Goal: Task Accomplishment & Management: Manage account settings

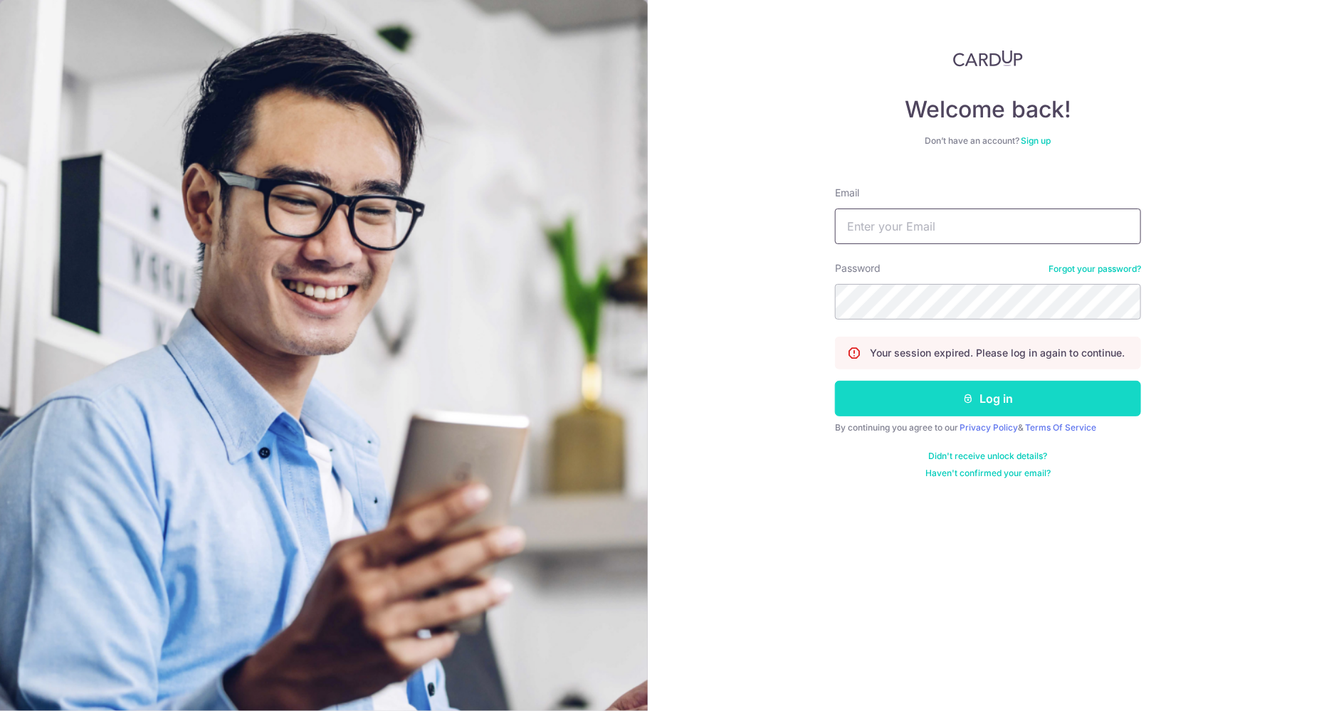
type input "[EMAIL_ADDRESS][DOMAIN_NAME]"
click at [942, 391] on button "Log in" at bounding box center [988, 399] width 306 height 36
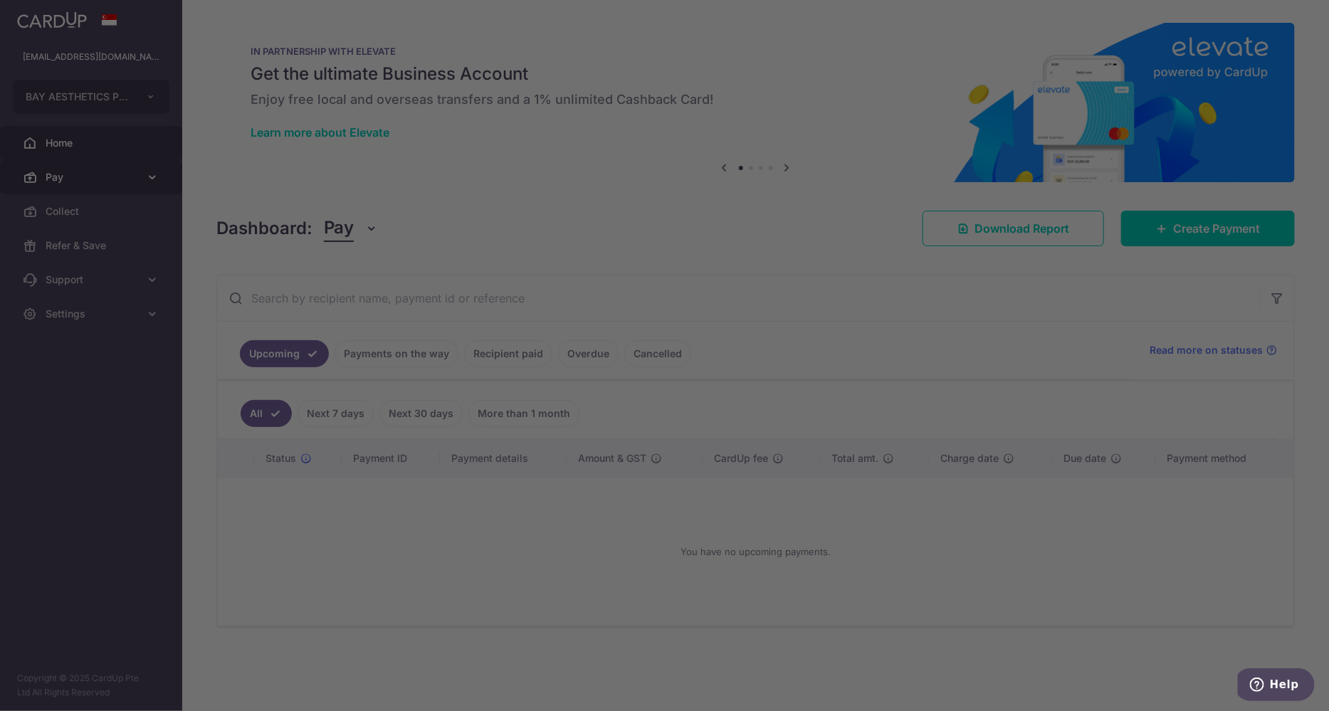
click at [134, 186] on div at bounding box center [671, 359] width 1342 height 718
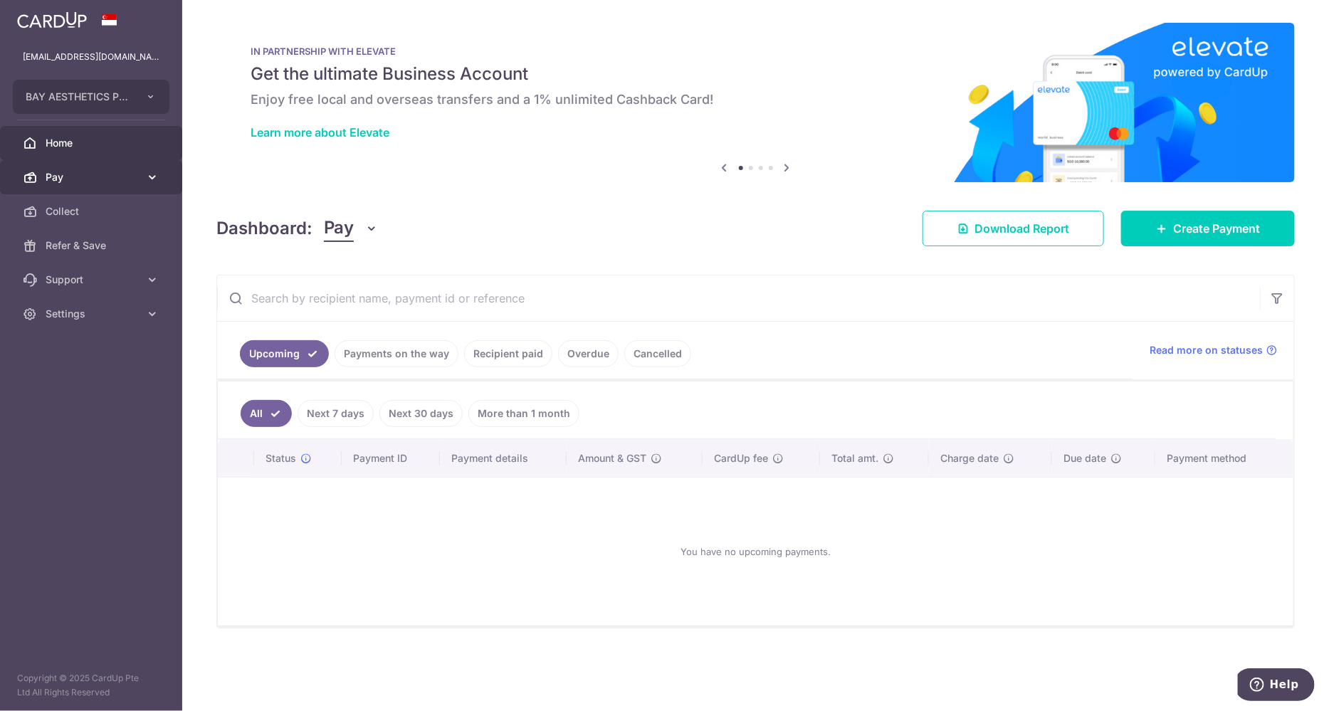
click at [130, 171] on span "Pay" at bounding box center [93, 177] width 94 height 14
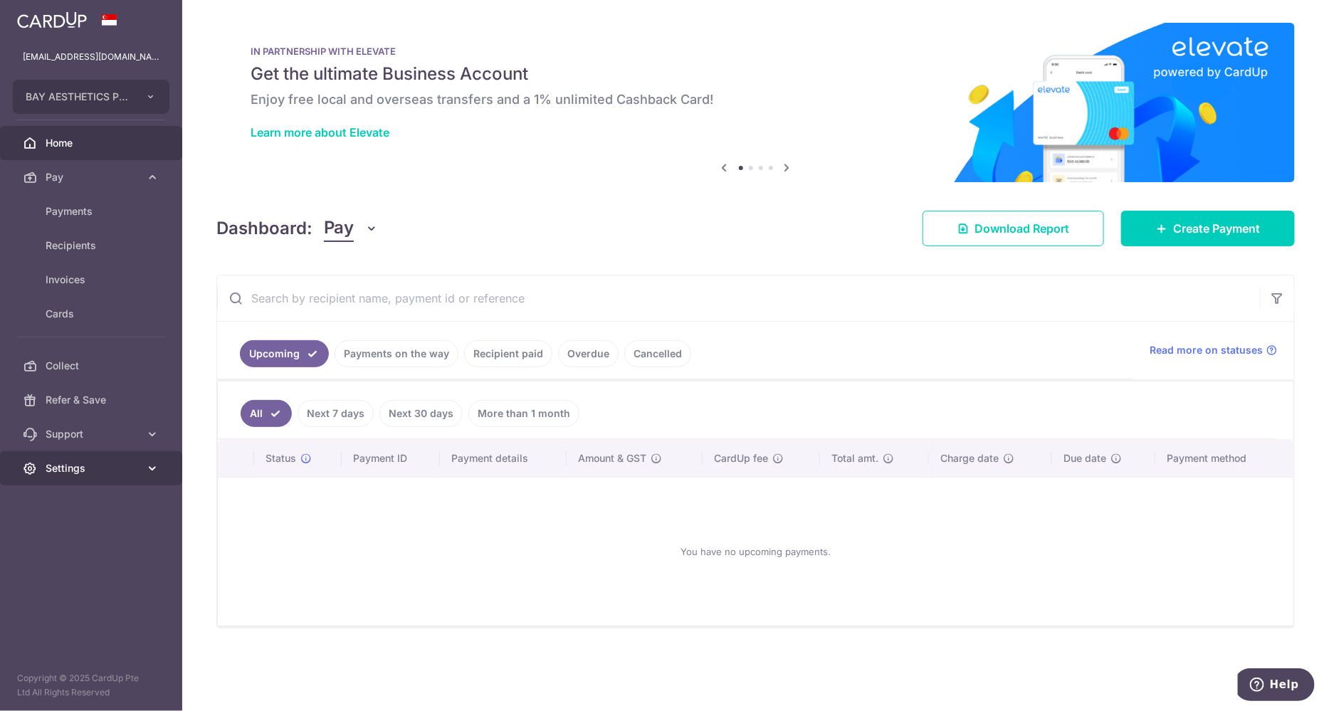
click at [108, 478] on link "Settings" at bounding box center [91, 468] width 182 height 34
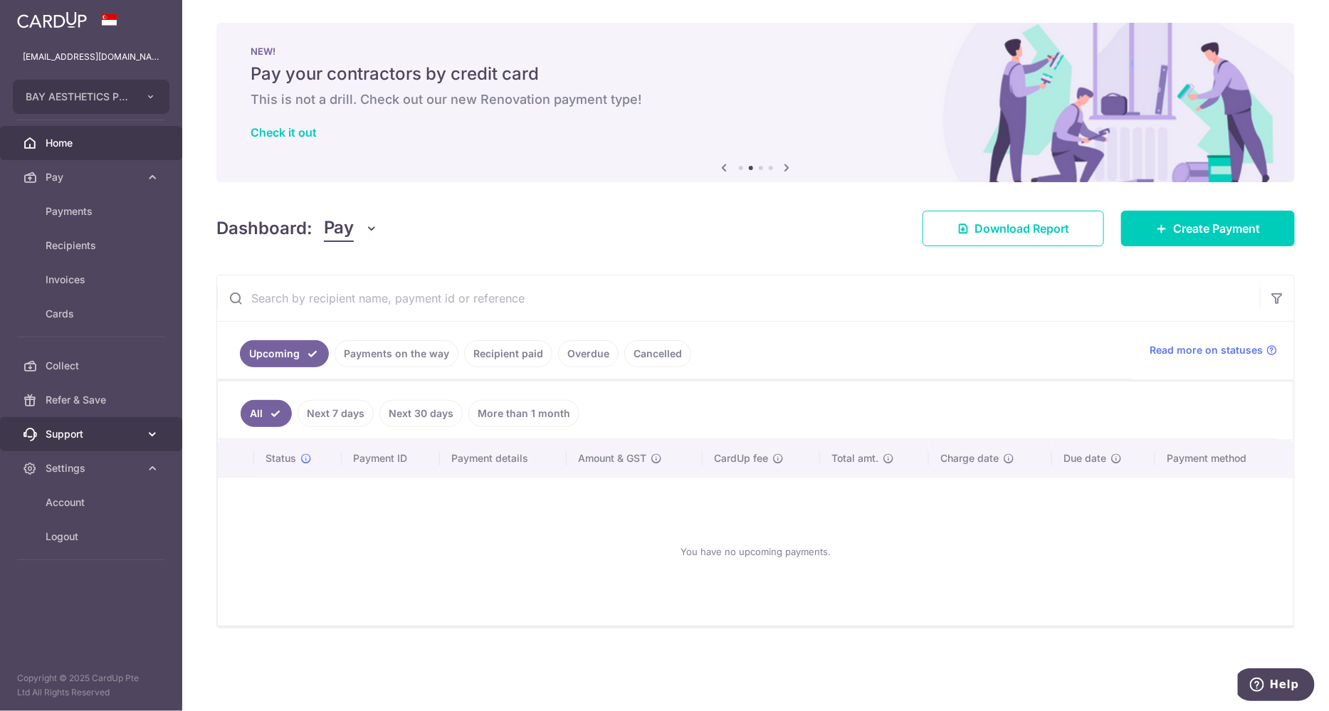
click at [153, 427] on icon at bounding box center [152, 434] width 14 height 14
click at [127, 141] on span "Home" at bounding box center [93, 143] width 94 height 14
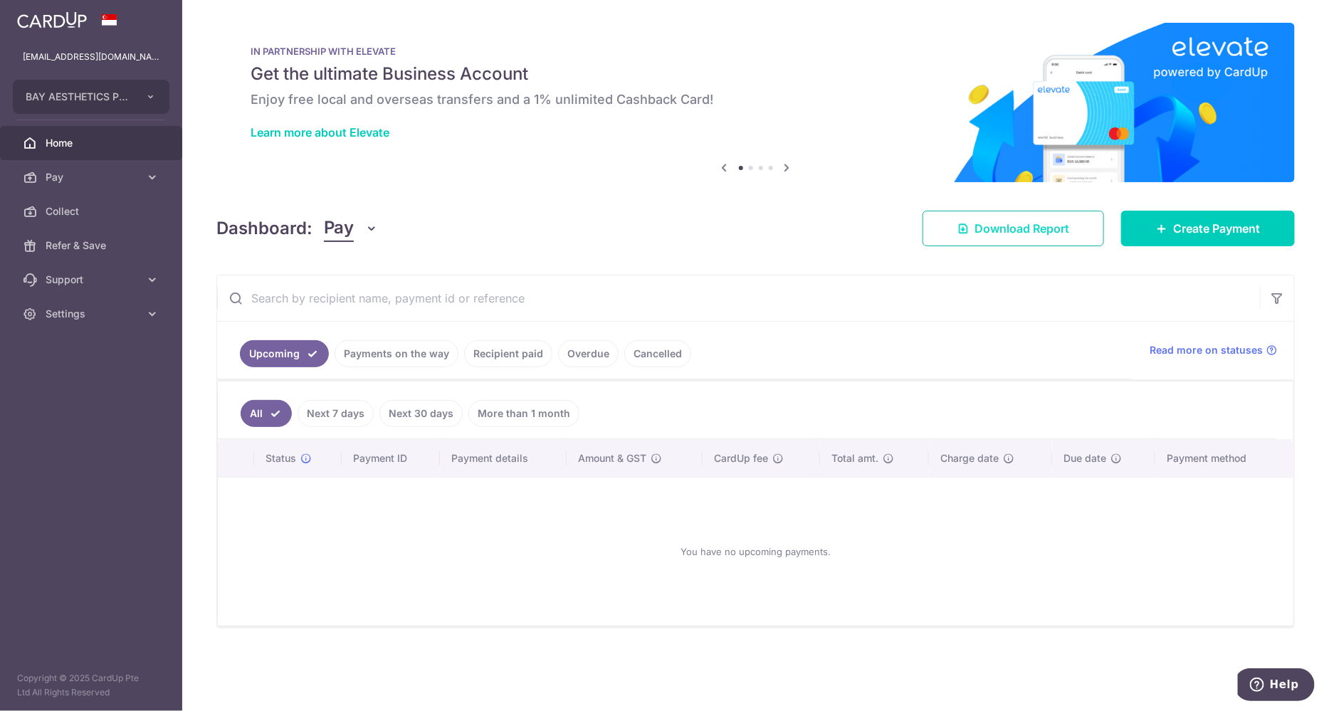
click at [995, 233] on span "Download Report" at bounding box center [1021, 228] width 95 height 17
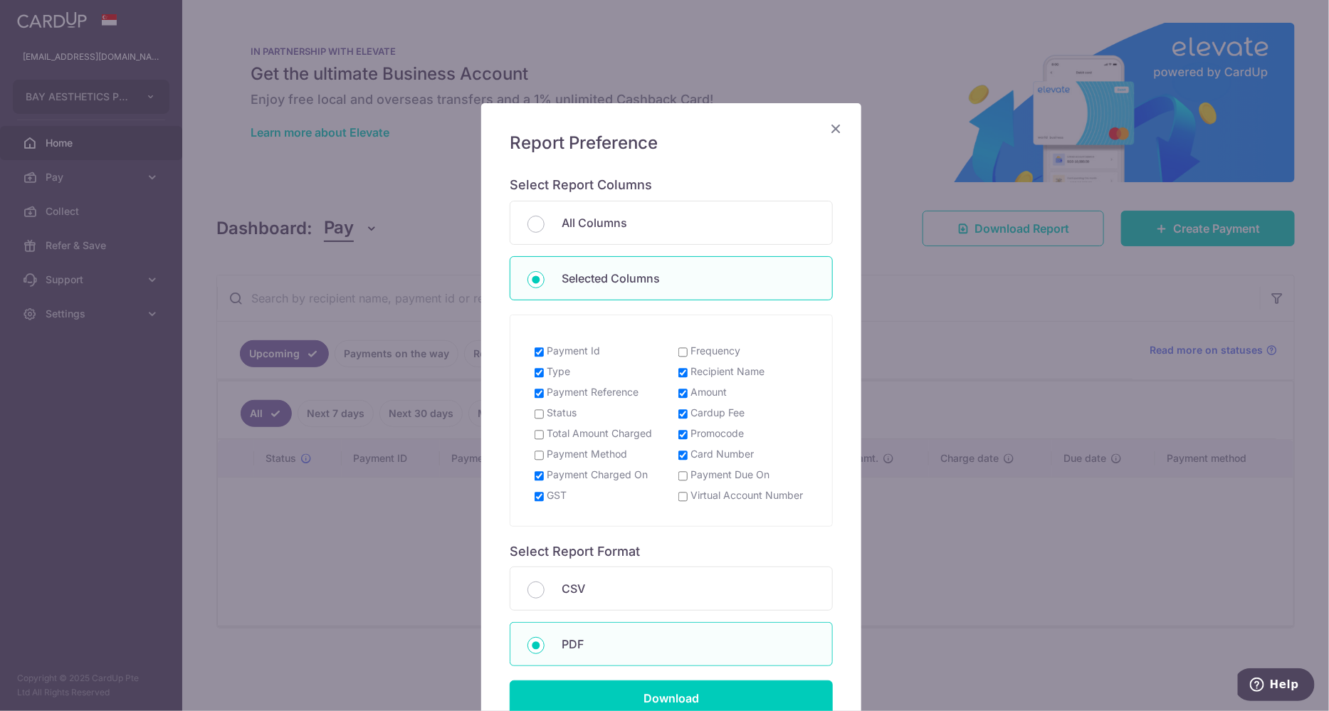
scroll to position [135, 0]
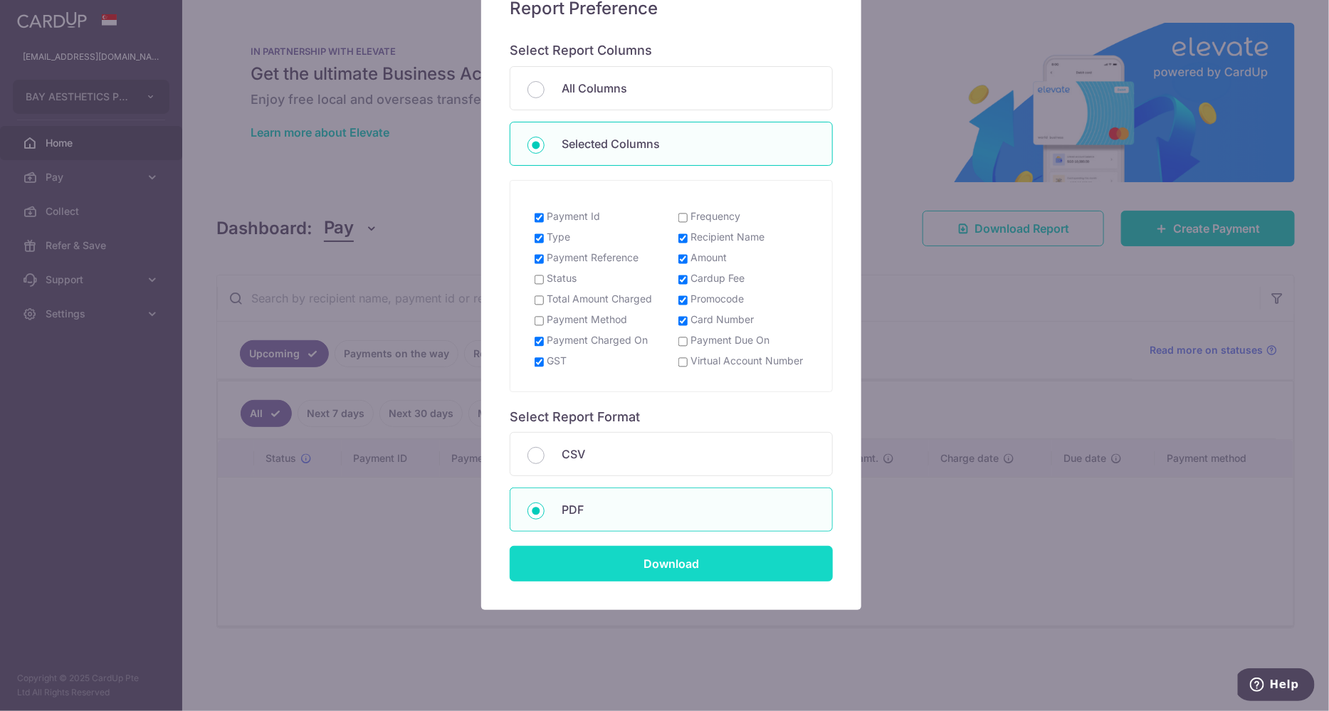
click at [666, 557] on input "Download" at bounding box center [671, 564] width 323 height 36
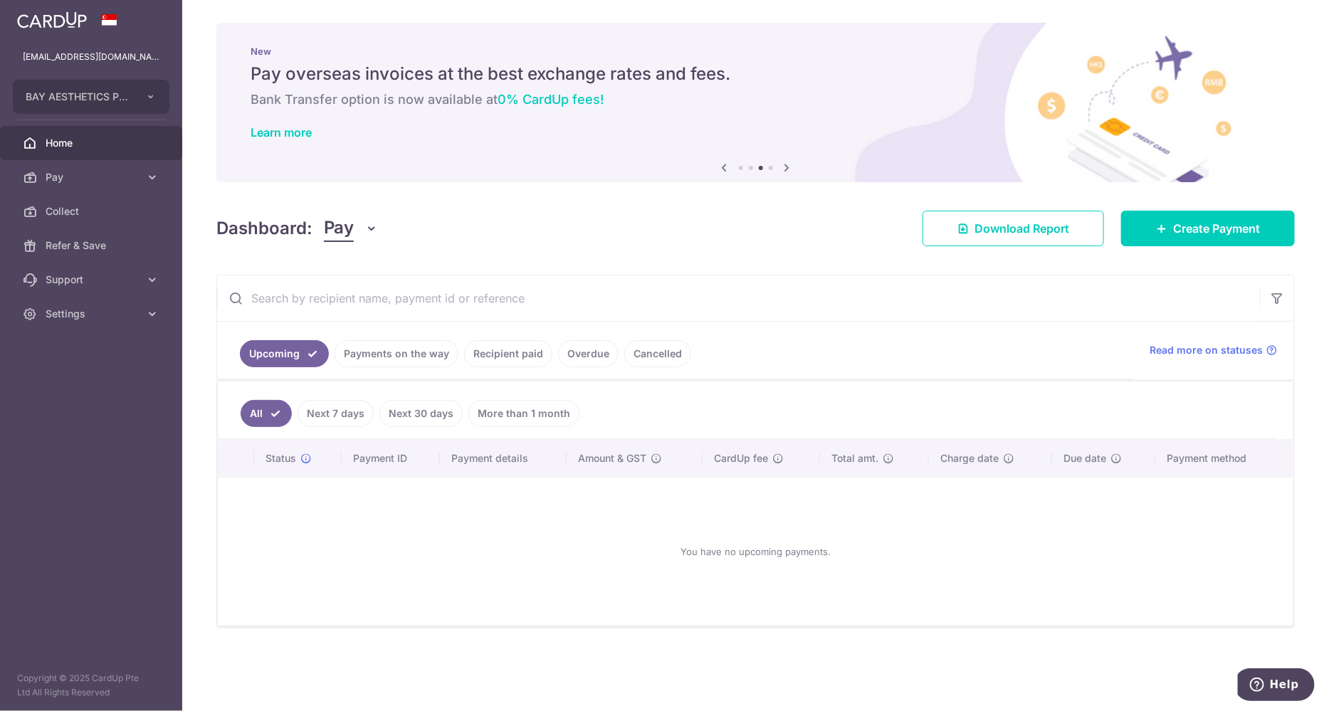
click at [430, 409] on link "Next 30 days" at bounding box center [420, 413] width 83 height 27
click at [388, 349] on link "Payments on the way" at bounding box center [397, 353] width 124 height 27
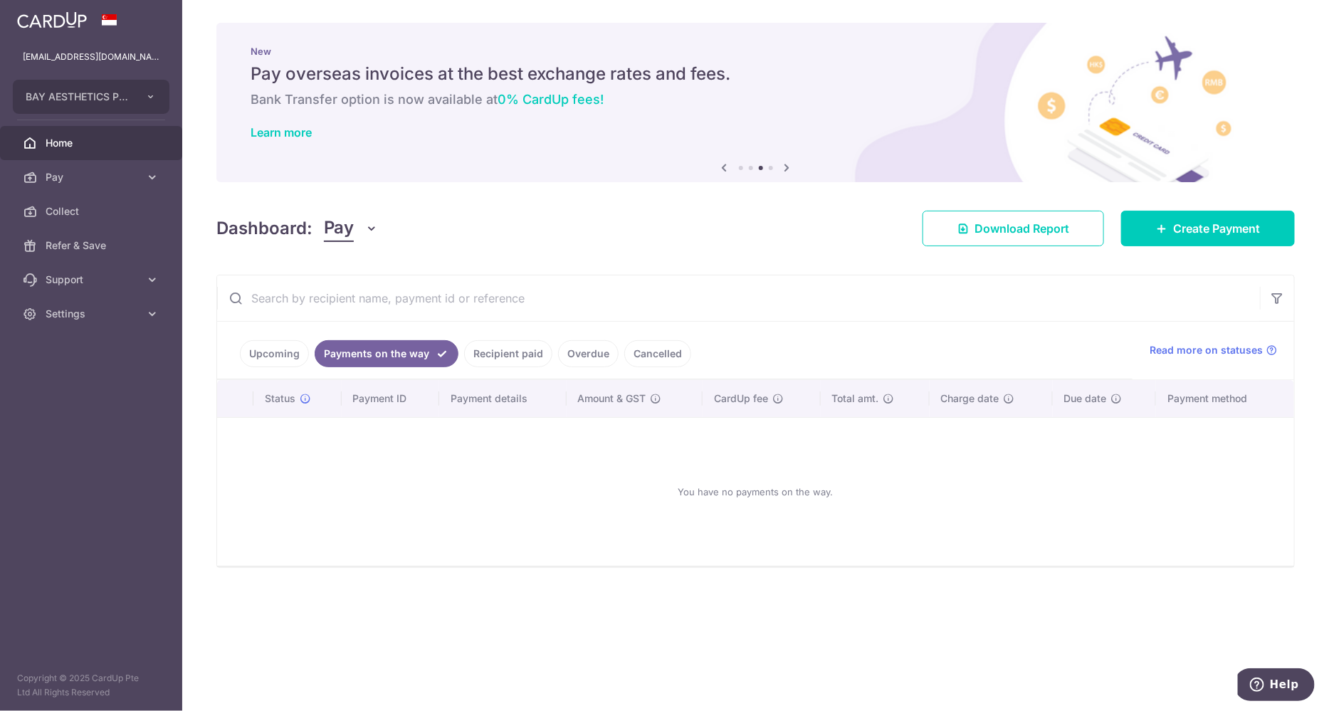
click at [498, 349] on link "Recipient paid" at bounding box center [508, 353] width 88 height 27
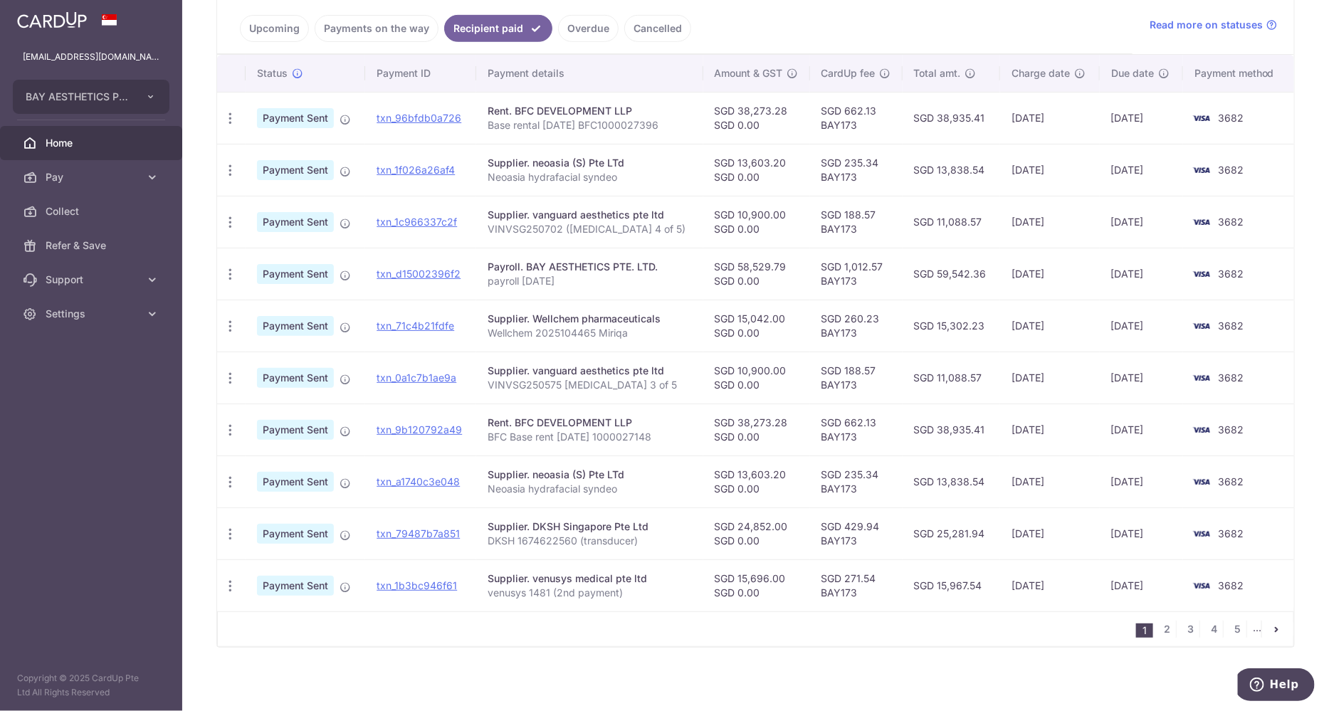
scroll to position [0, 0]
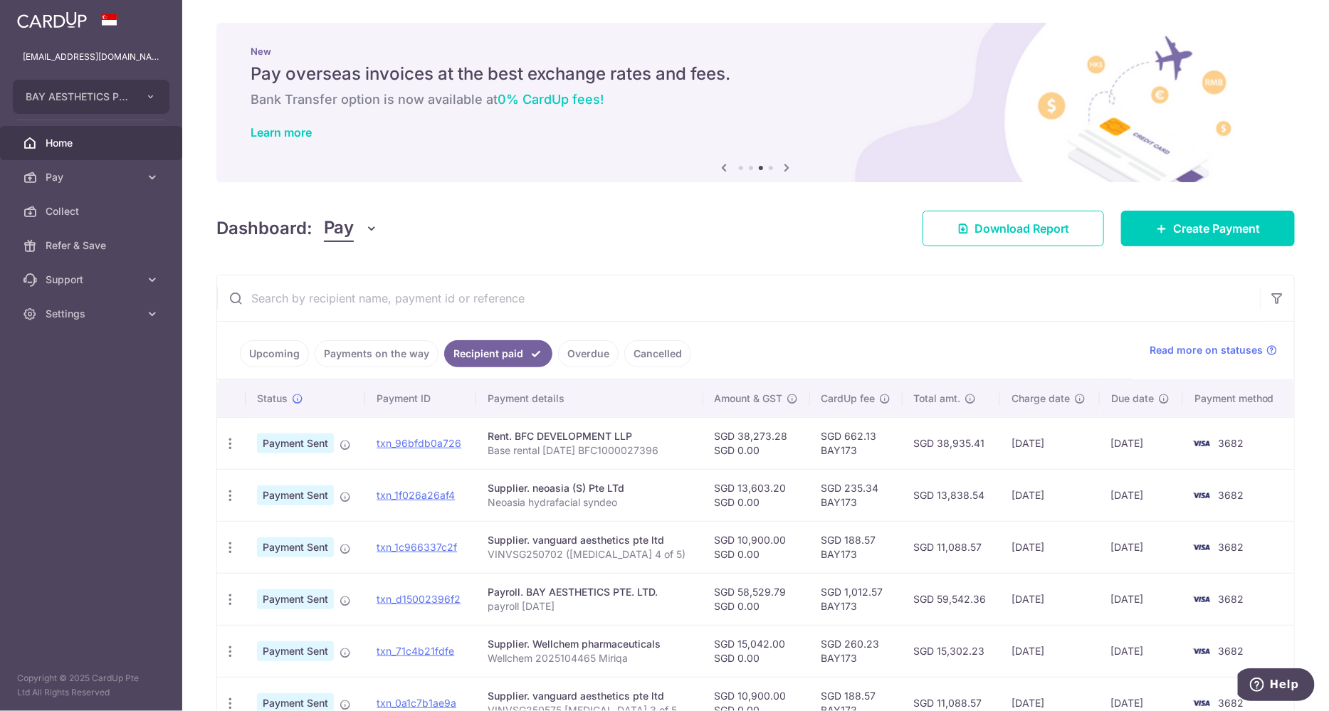
click at [644, 347] on link "Cancelled" at bounding box center [657, 353] width 67 height 27
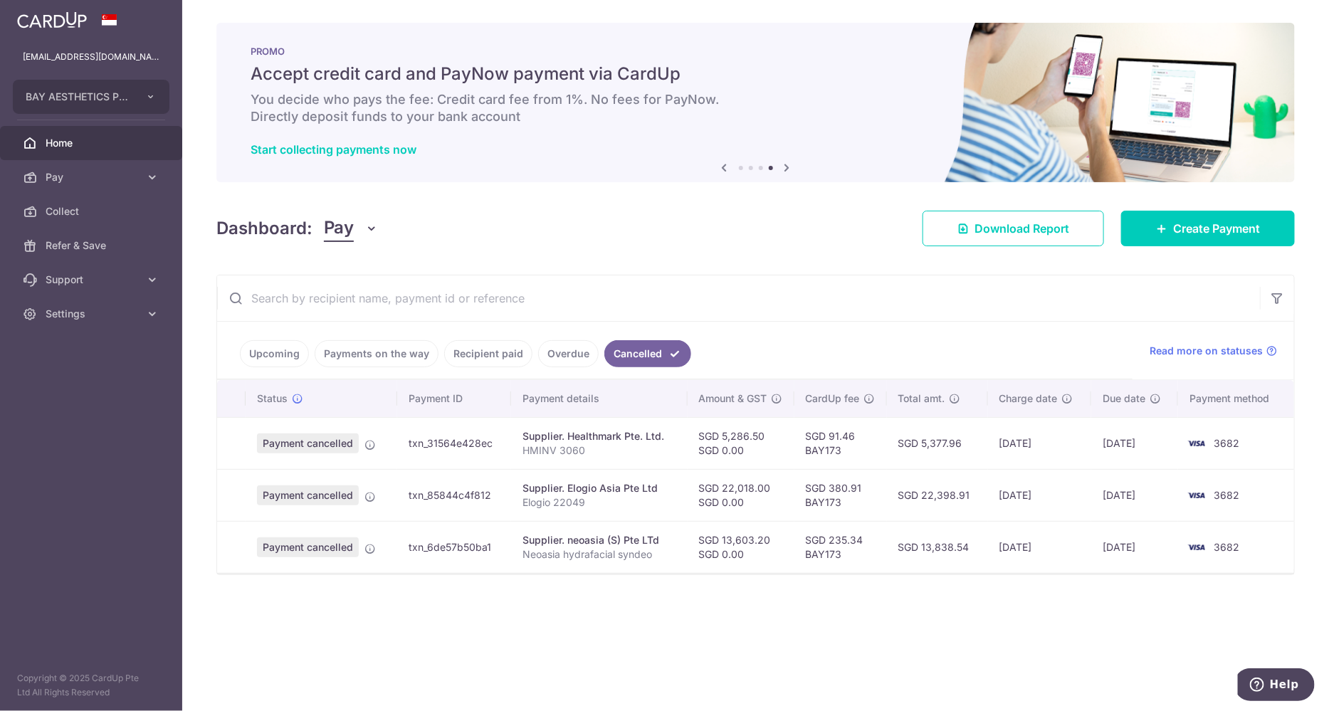
click at [265, 351] on link "Upcoming" at bounding box center [274, 353] width 69 height 27
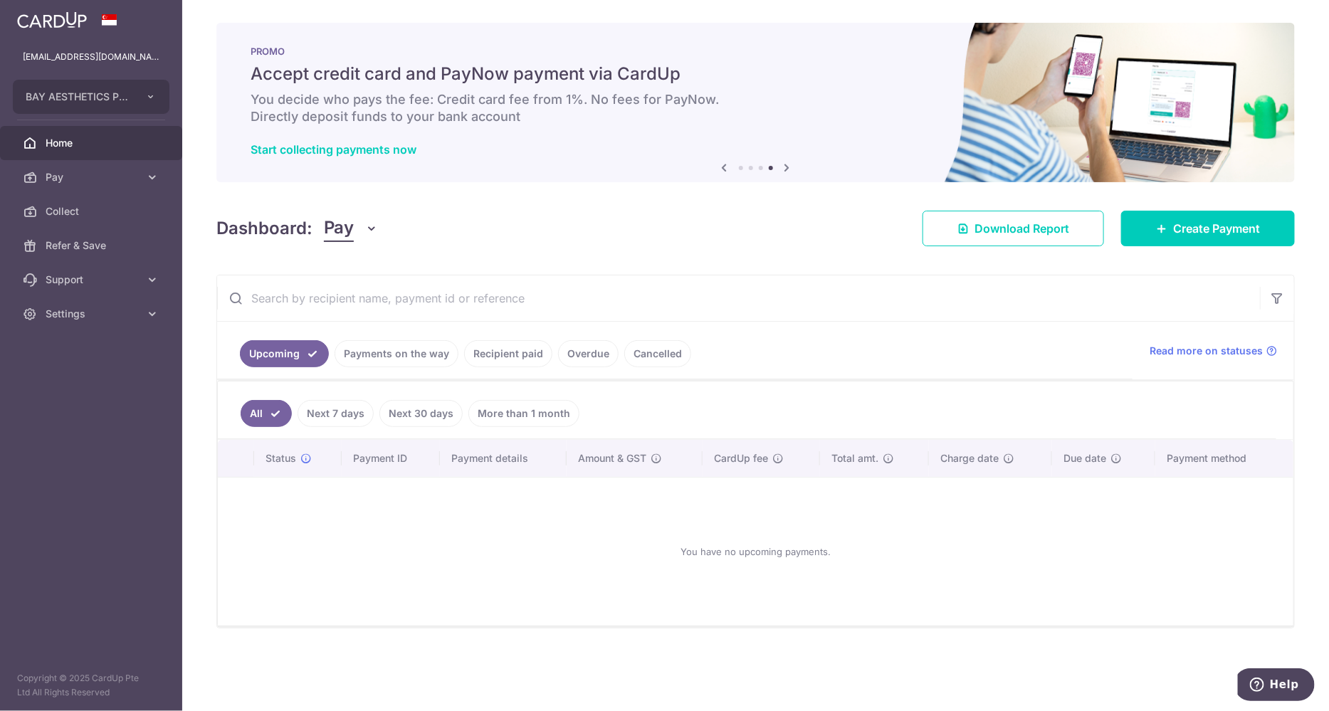
click at [374, 354] on link "Payments on the way" at bounding box center [397, 353] width 124 height 27
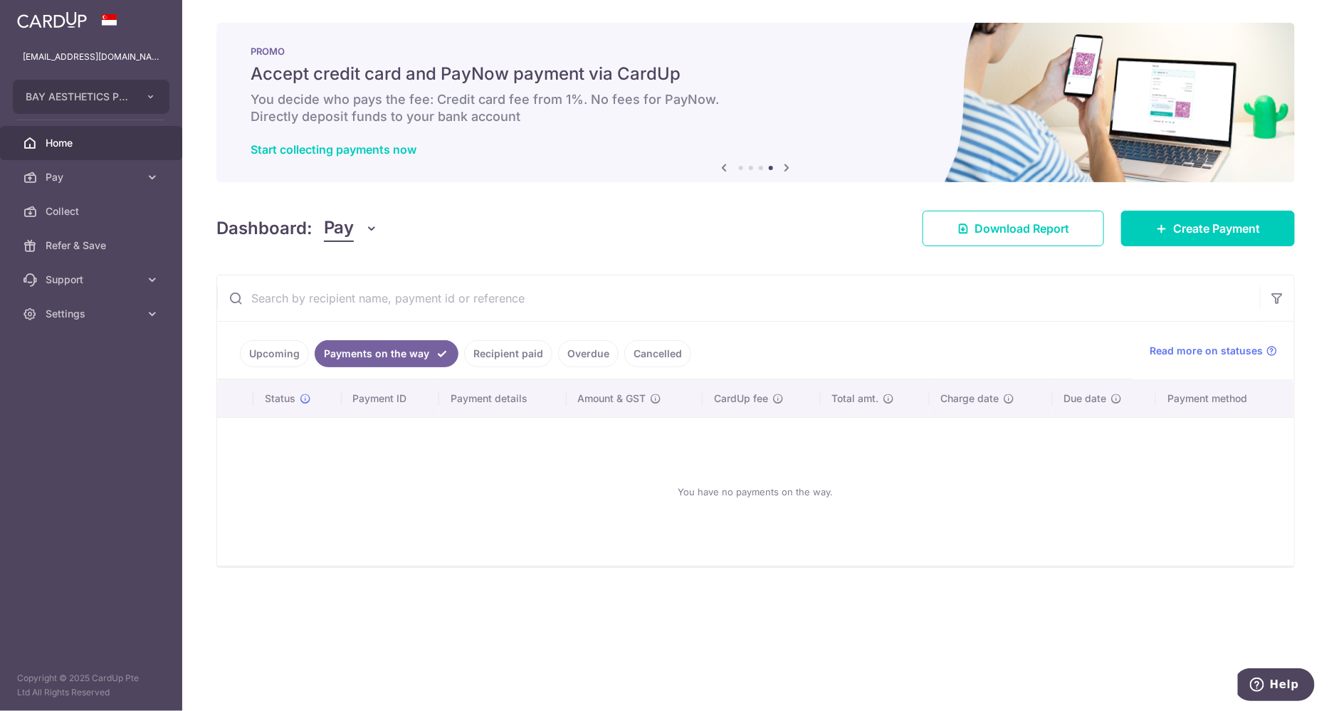
click at [488, 352] on link "Recipient paid" at bounding box center [508, 353] width 88 height 27
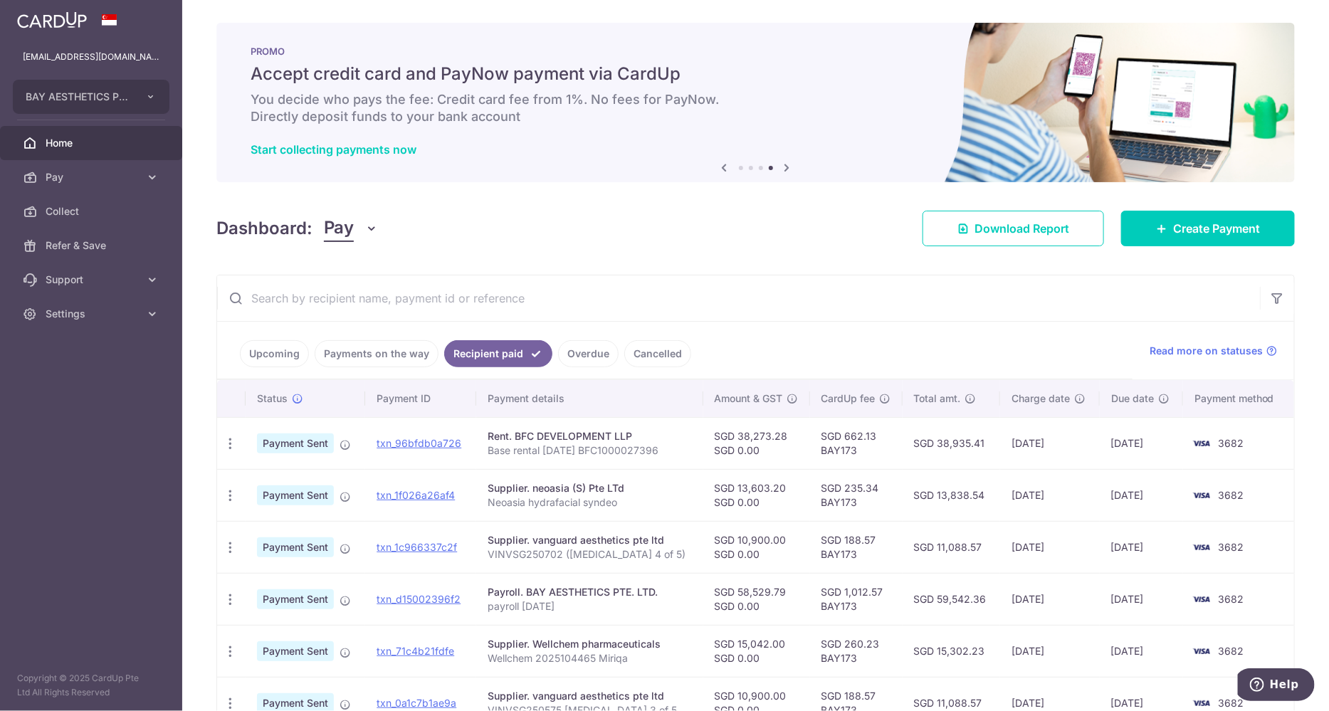
click at [586, 349] on link "Overdue" at bounding box center [588, 353] width 60 height 27
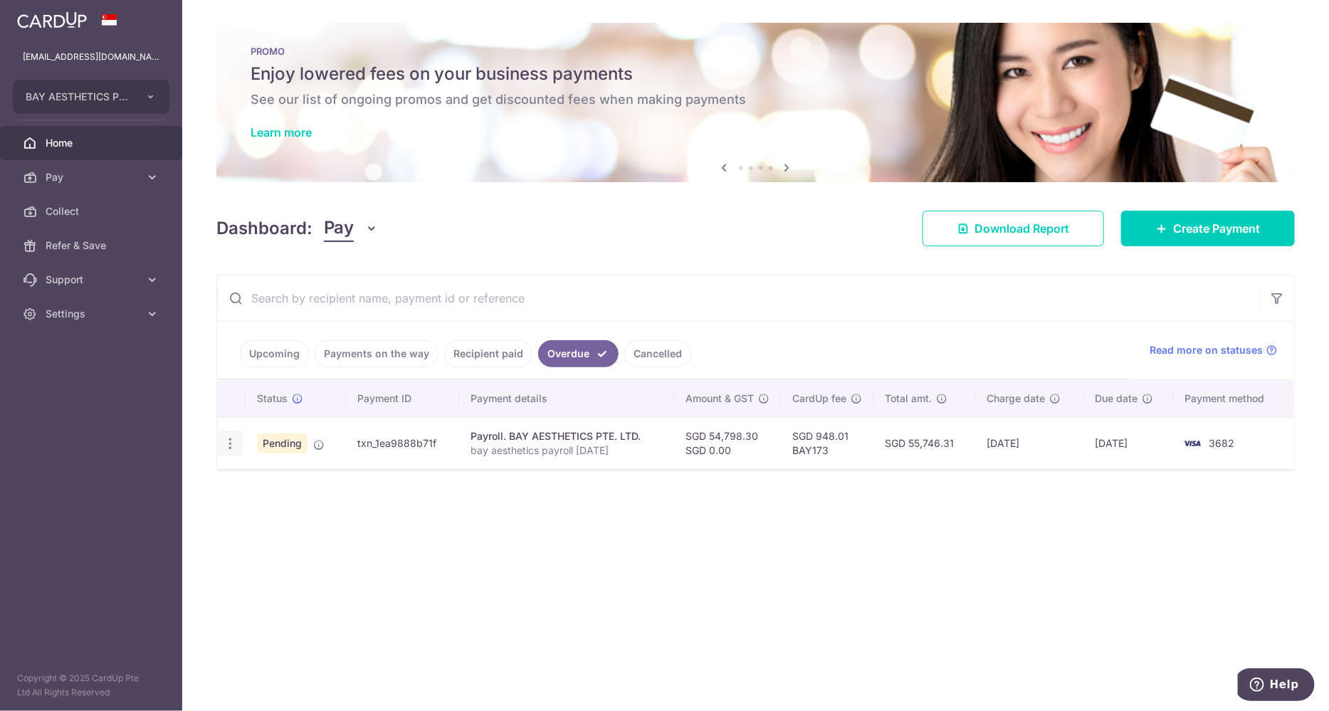
click at [227, 440] on icon "button" at bounding box center [230, 443] width 15 height 15
click at [486, 547] on div "Status Payment ID Payment details Amount & GST CardUp fee Total amt. Charge dat…" at bounding box center [755, 486] width 1077 height 213
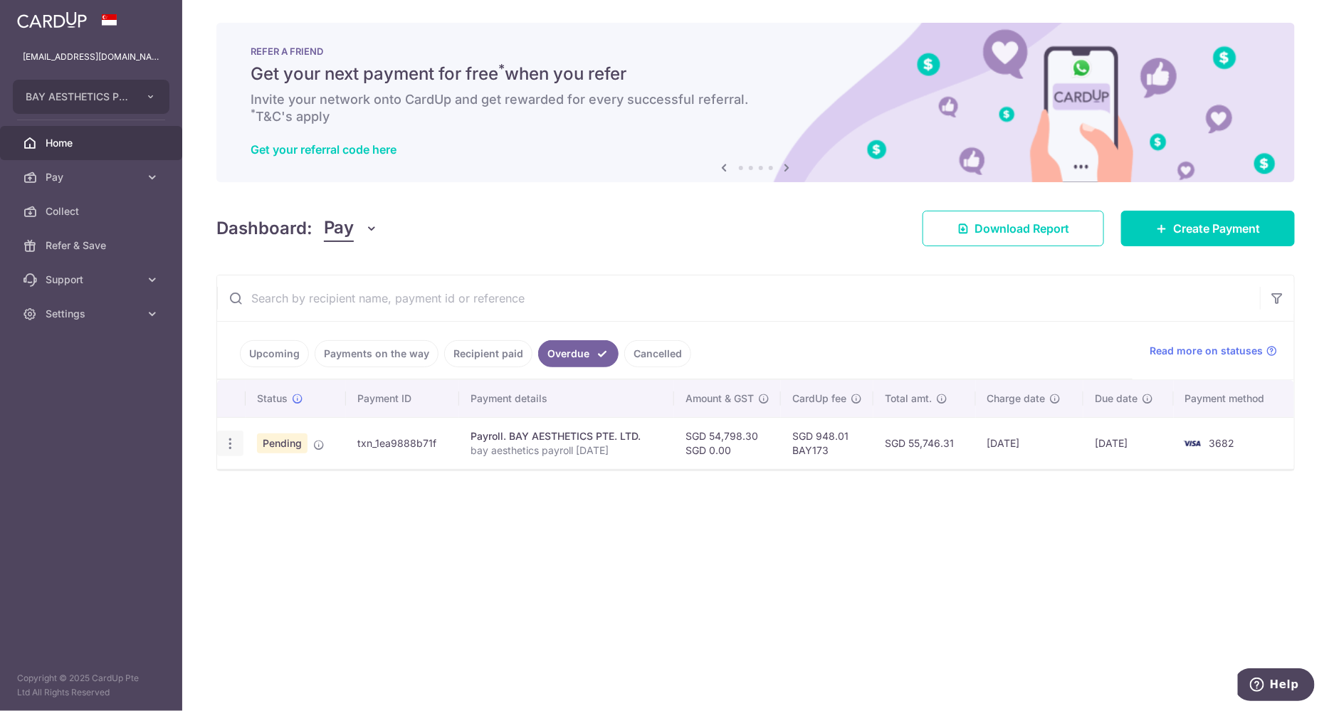
click at [230, 439] on icon "button" at bounding box center [230, 443] width 15 height 15
click at [296, 562] on link "Upload doc" at bounding box center [292, 552] width 148 height 34
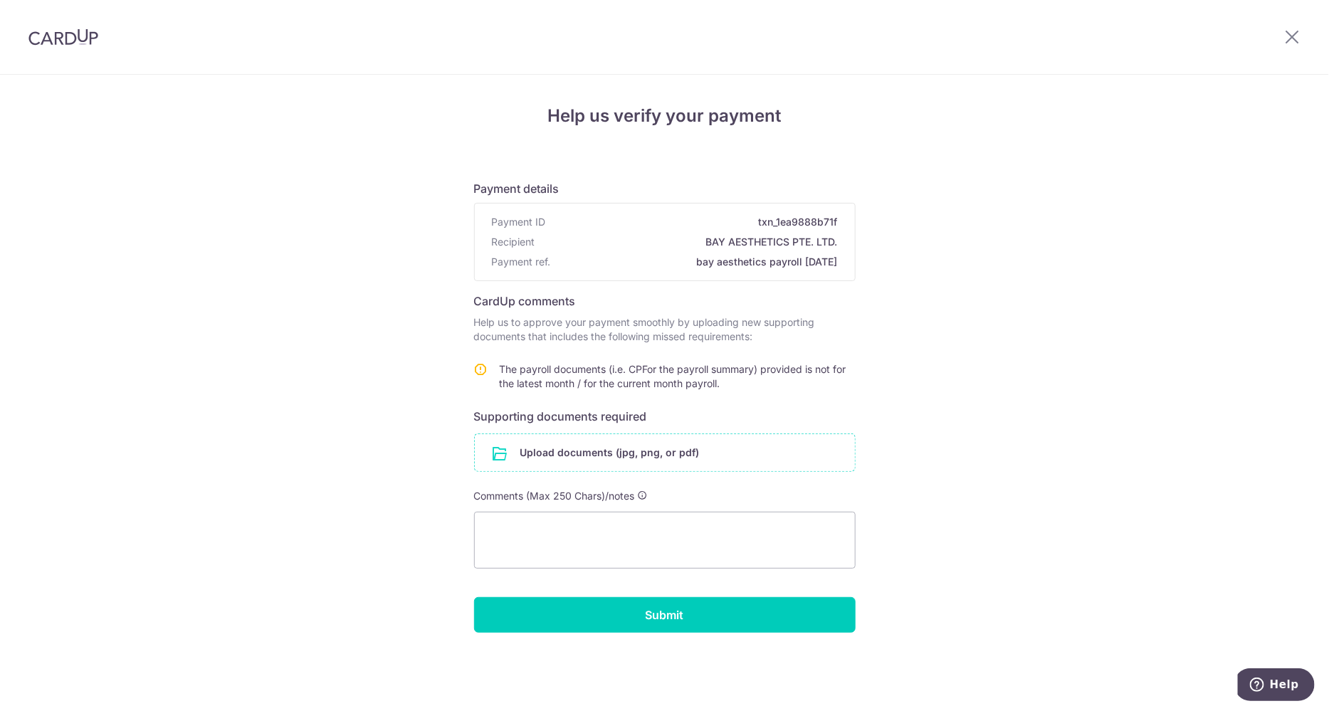
click at [641, 455] on input "file" at bounding box center [665, 452] width 380 height 37
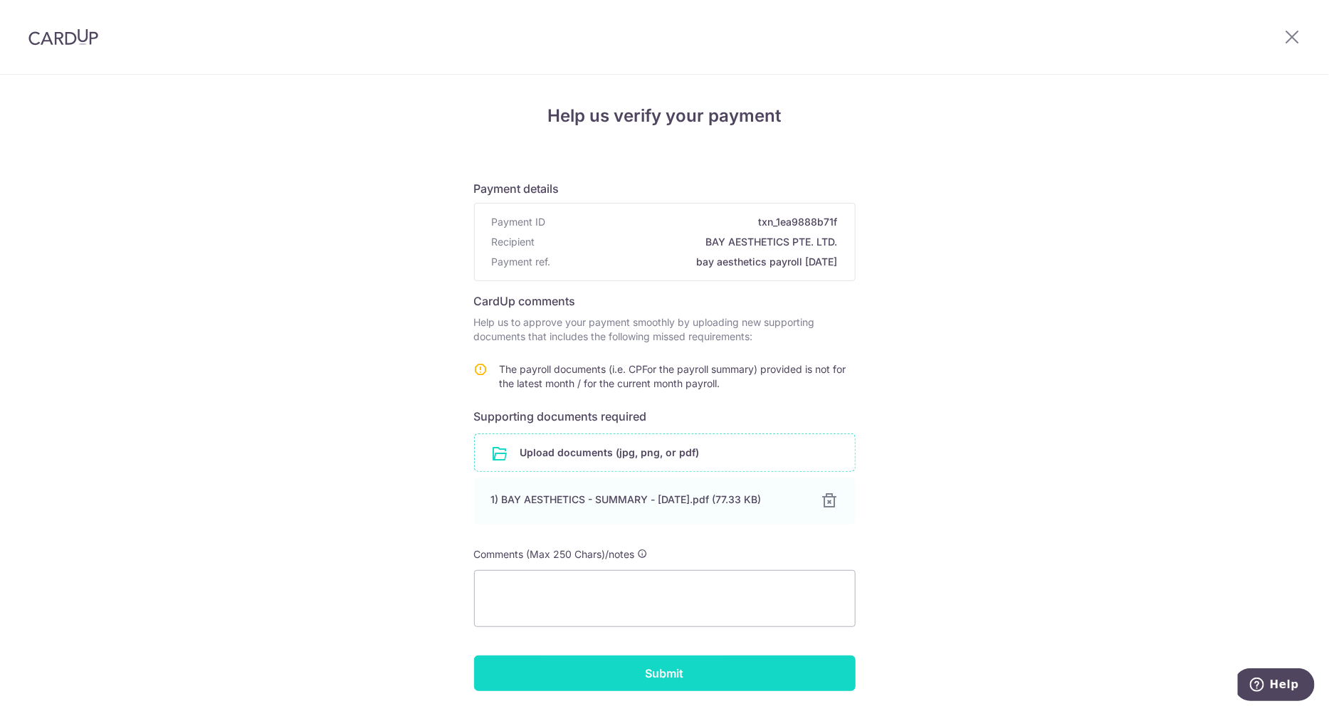
click at [641, 683] on input "Submit" at bounding box center [664, 673] width 381 height 36
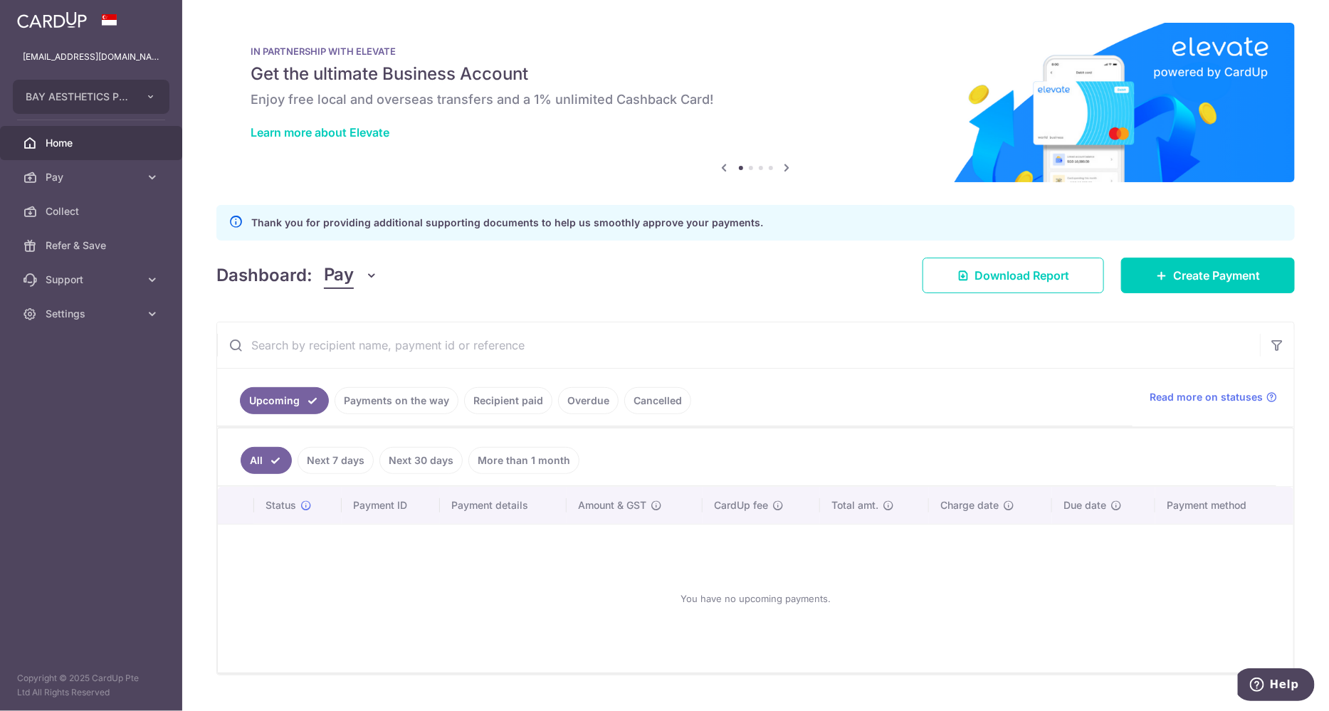
click at [384, 397] on link "Payments on the way" at bounding box center [397, 400] width 124 height 27
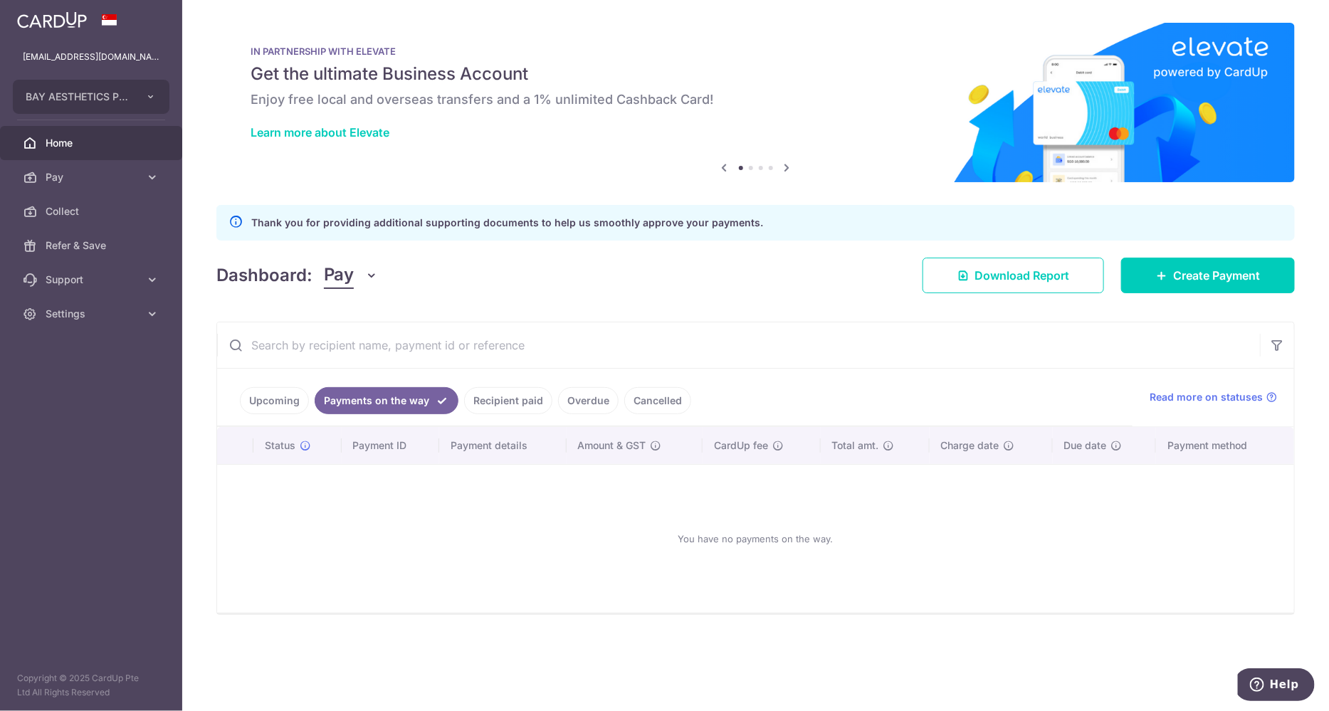
click at [597, 406] on link "Overdue" at bounding box center [588, 400] width 60 height 27
